Goal: Learn about a topic: Learn about a topic

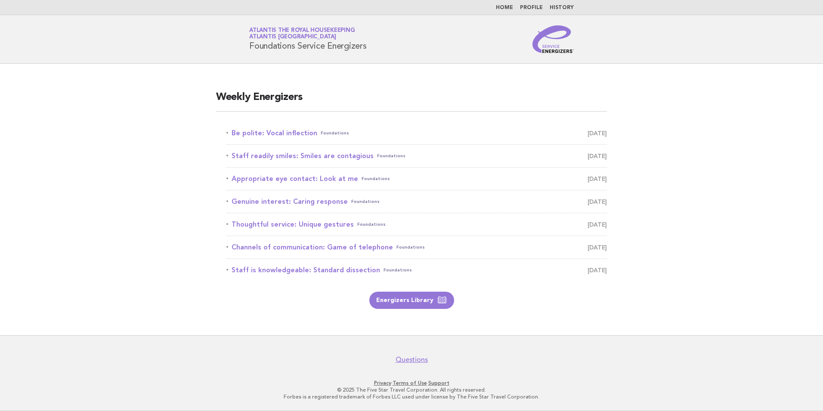
click at [569, 8] on link "History" at bounding box center [561, 7] width 24 height 5
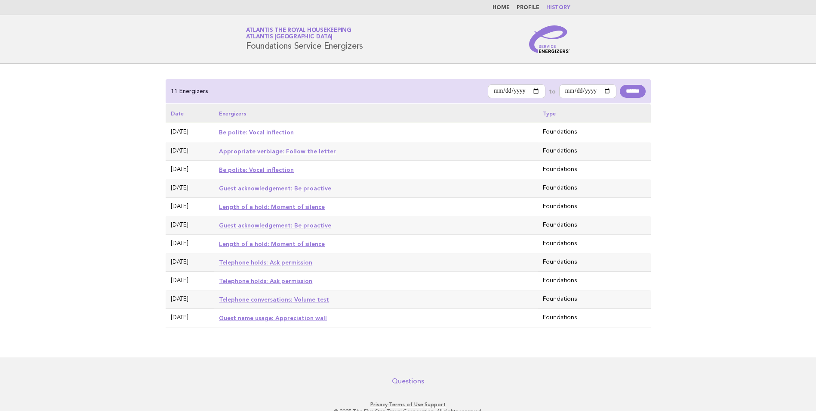
click at [241, 133] on link "Be polite: Vocal inflection" at bounding box center [256, 132] width 75 height 7
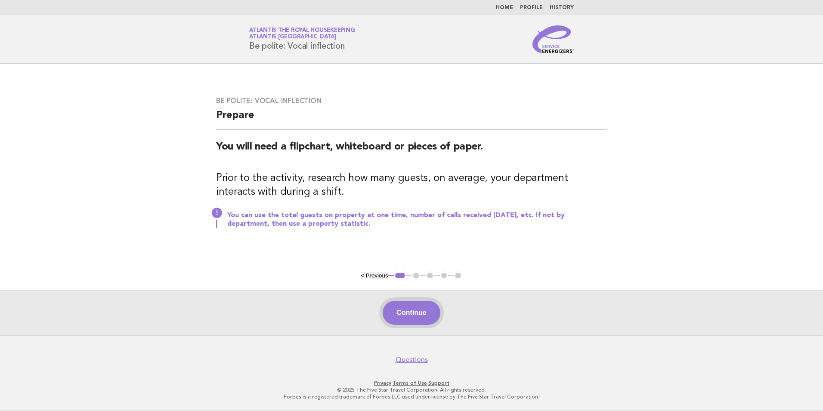
click at [411, 309] on button "Continue" at bounding box center [411, 312] width 57 height 24
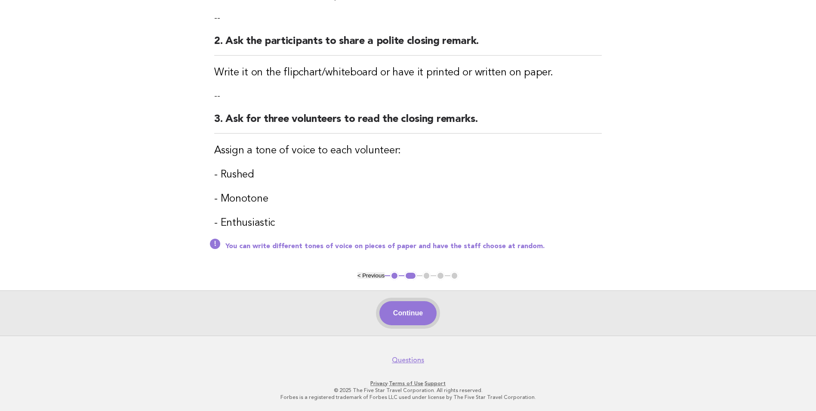
click at [409, 311] on button "Continue" at bounding box center [408, 313] width 57 height 24
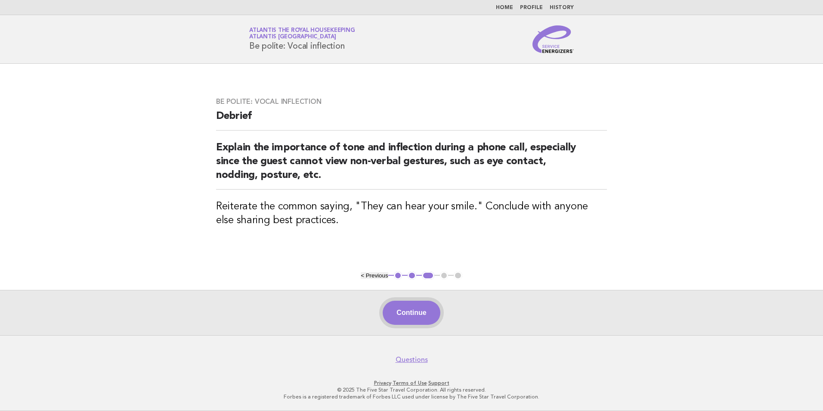
click at [426, 323] on button "Continue" at bounding box center [411, 312] width 57 height 24
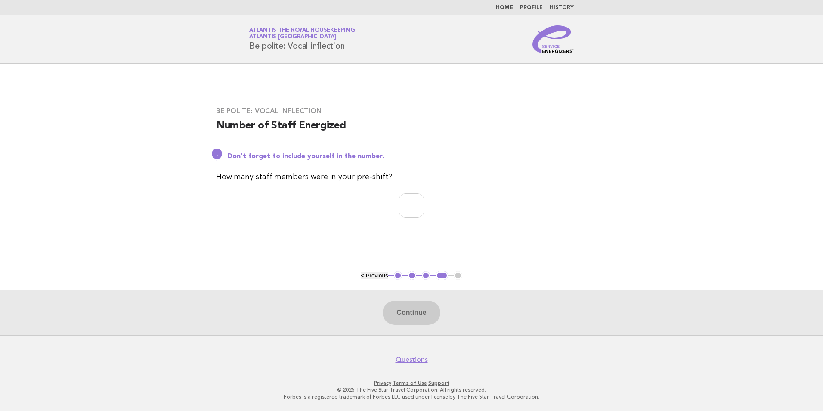
click at [564, 8] on link "History" at bounding box center [561, 7] width 24 height 5
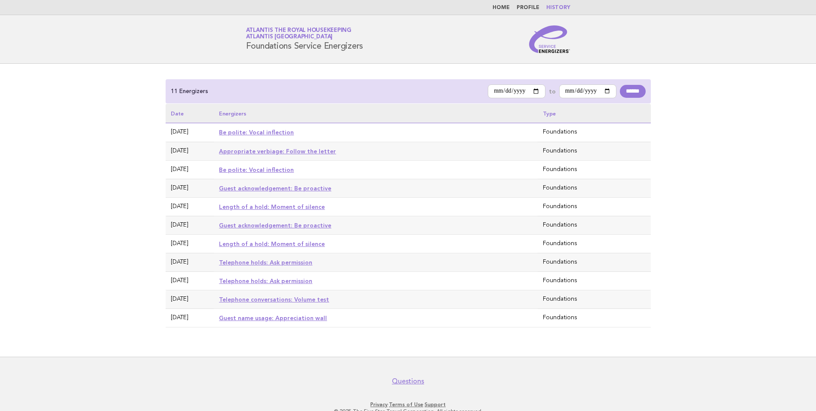
click at [693, 167] on div "**********" at bounding box center [408, 210] width 816 height 293
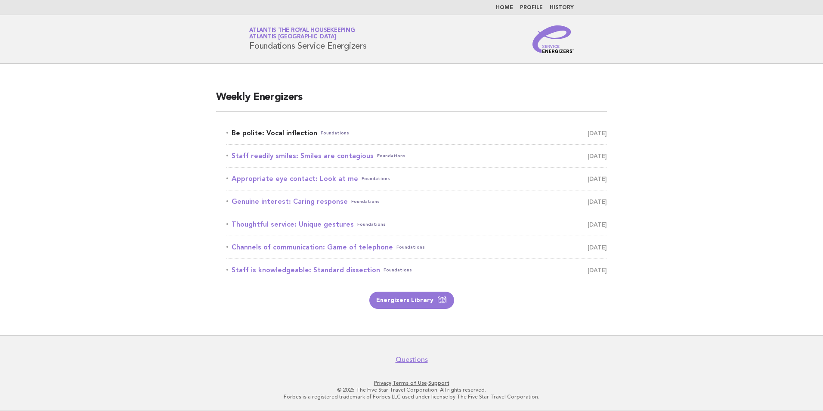
click at [265, 133] on link "Be polite: Vocal inflection Foundations August 24" at bounding box center [416, 133] width 380 height 12
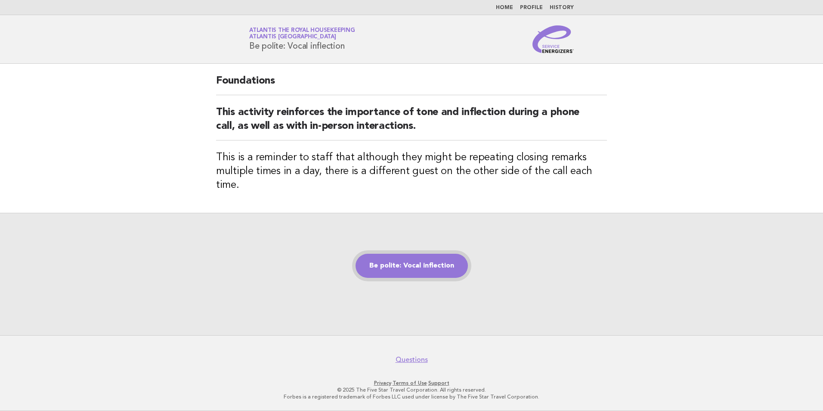
click at [398, 257] on link "Be polite: Vocal inflection" at bounding box center [411, 265] width 112 height 24
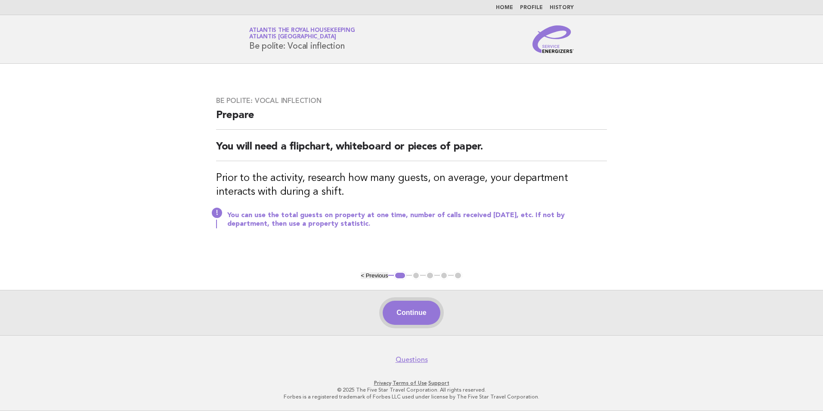
click at [406, 312] on button "Continue" at bounding box center [411, 312] width 57 height 24
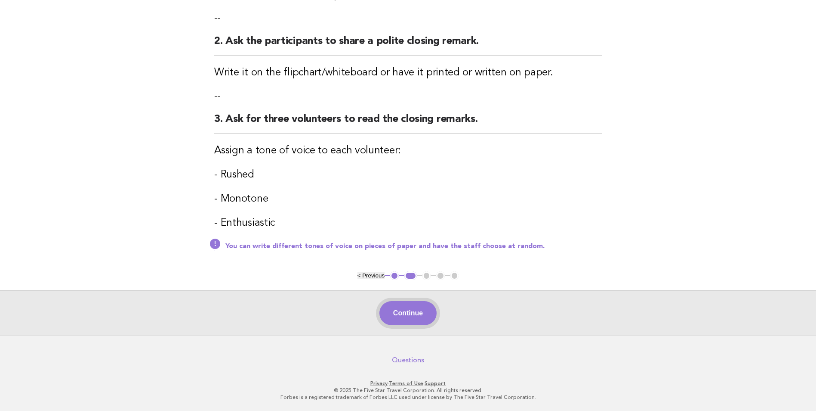
click at [412, 313] on button "Continue" at bounding box center [408, 313] width 57 height 24
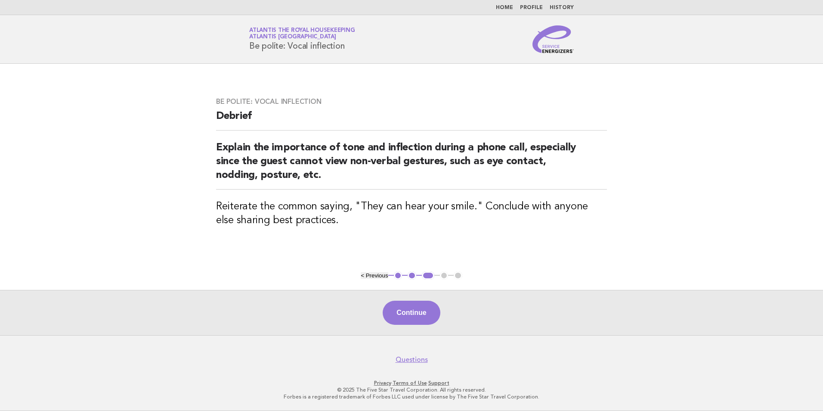
click at [417, 325] on div "Continue" at bounding box center [411, 312] width 823 height 45
click at [410, 314] on button "Continue" at bounding box center [411, 312] width 57 height 24
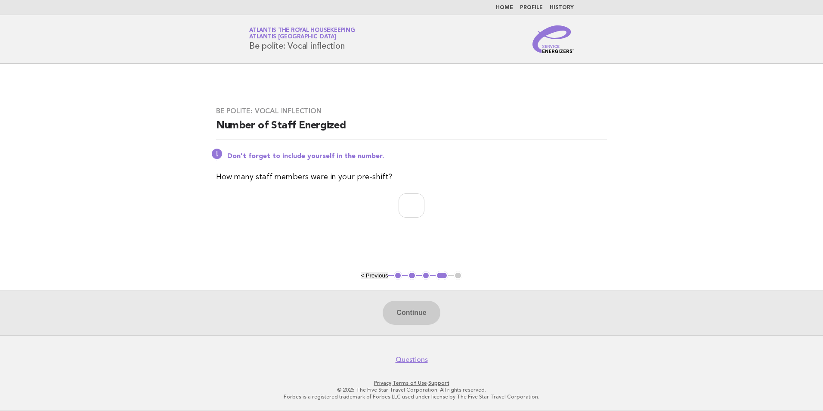
click at [403, 192] on div "Be polite: Vocal inflection Number of Staff Energized Don't forget to include y…" at bounding box center [411, 167] width 411 height 142
click at [409, 201] on input "number" at bounding box center [411, 205] width 26 height 24
type input "**"
click at [429, 318] on button "Continue" at bounding box center [411, 312] width 57 height 24
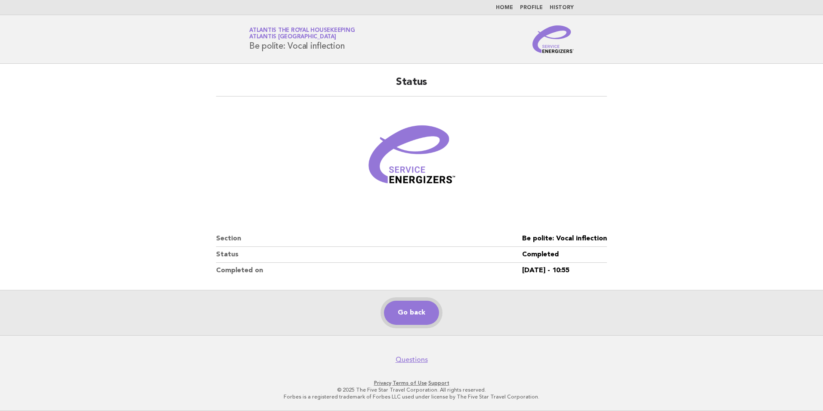
click at [429, 311] on link "Go back" at bounding box center [411, 312] width 55 height 24
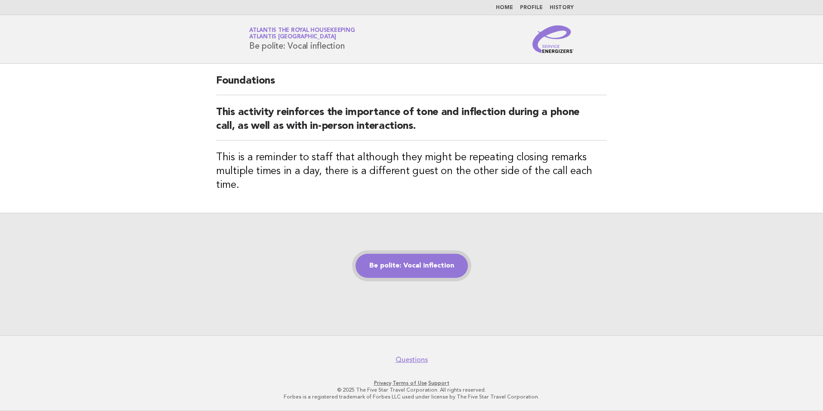
click at [405, 260] on link "Be polite: Vocal inflection" at bounding box center [411, 265] width 112 height 24
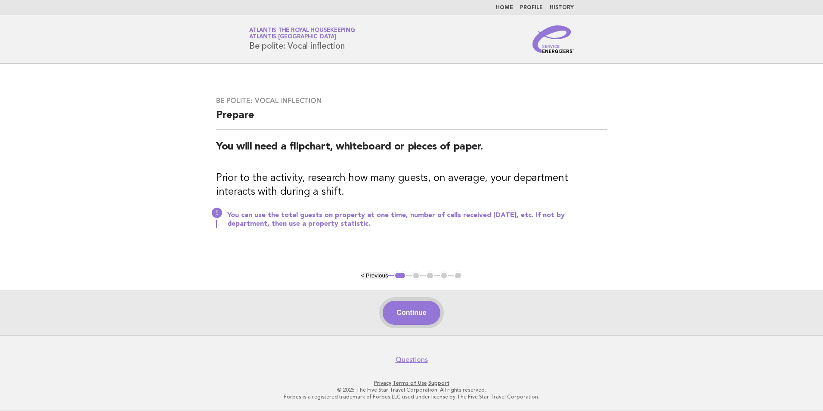
click at [401, 316] on button "Continue" at bounding box center [411, 312] width 57 height 24
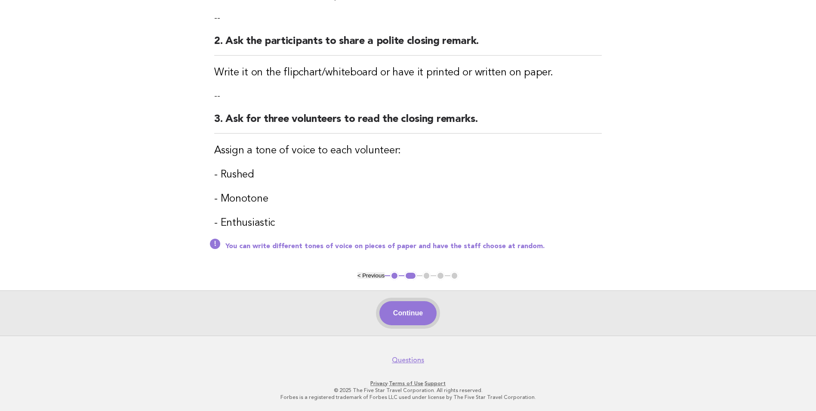
click at [403, 313] on button "Continue" at bounding box center [408, 313] width 57 height 24
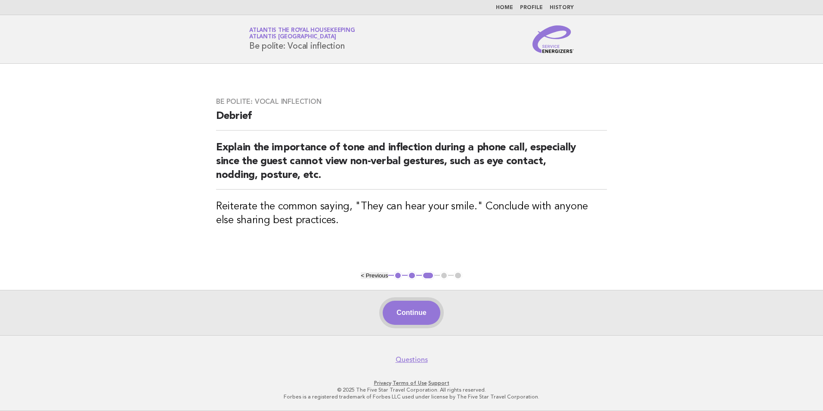
click at [407, 310] on button "Continue" at bounding box center [411, 312] width 57 height 24
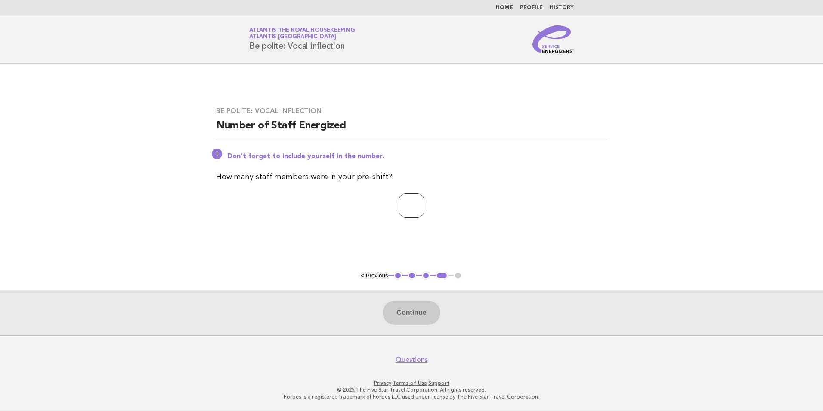
click at [410, 208] on input "number" at bounding box center [411, 205] width 26 height 24
type input "**"
click at [419, 321] on button "Continue" at bounding box center [411, 312] width 57 height 24
